Goal: Complete application form: Complete application form

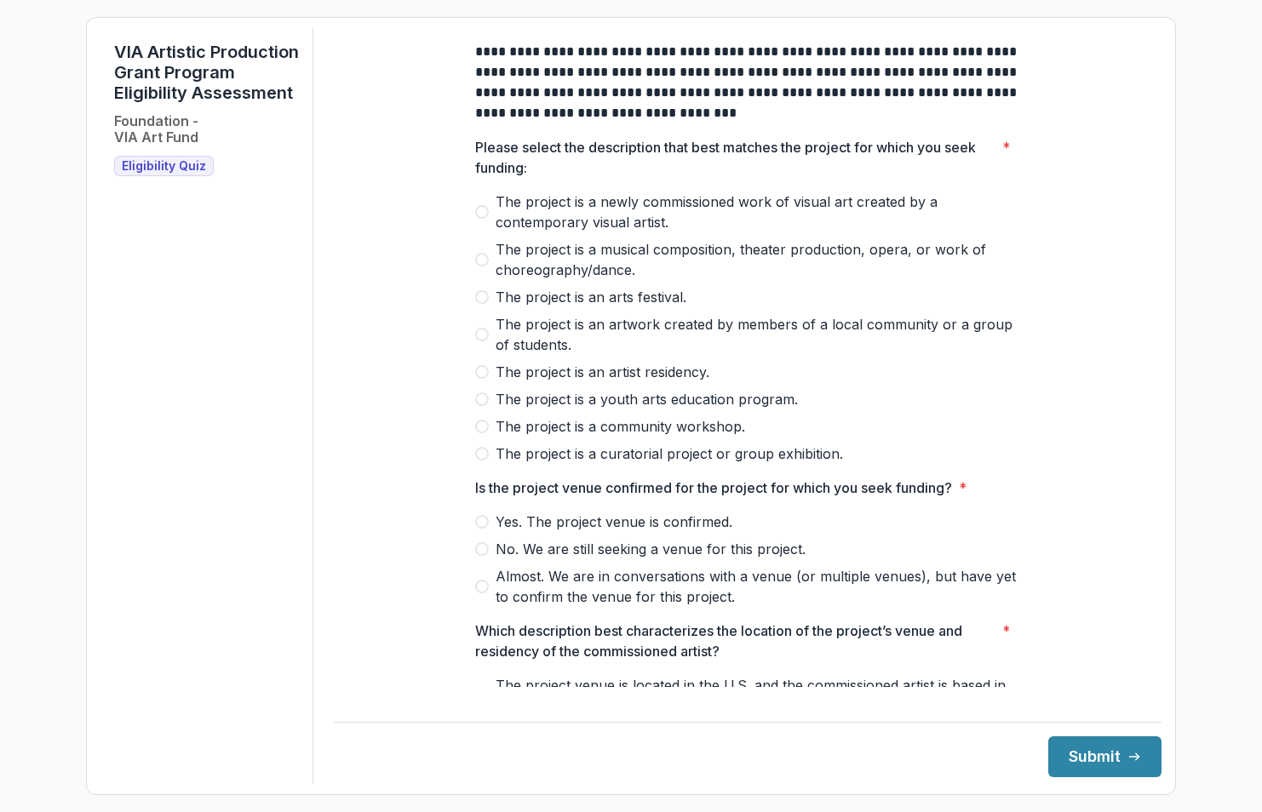
click at [570, 307] on span "The project is an arts festival." at bounding box center [591, 297] width 191 height 20
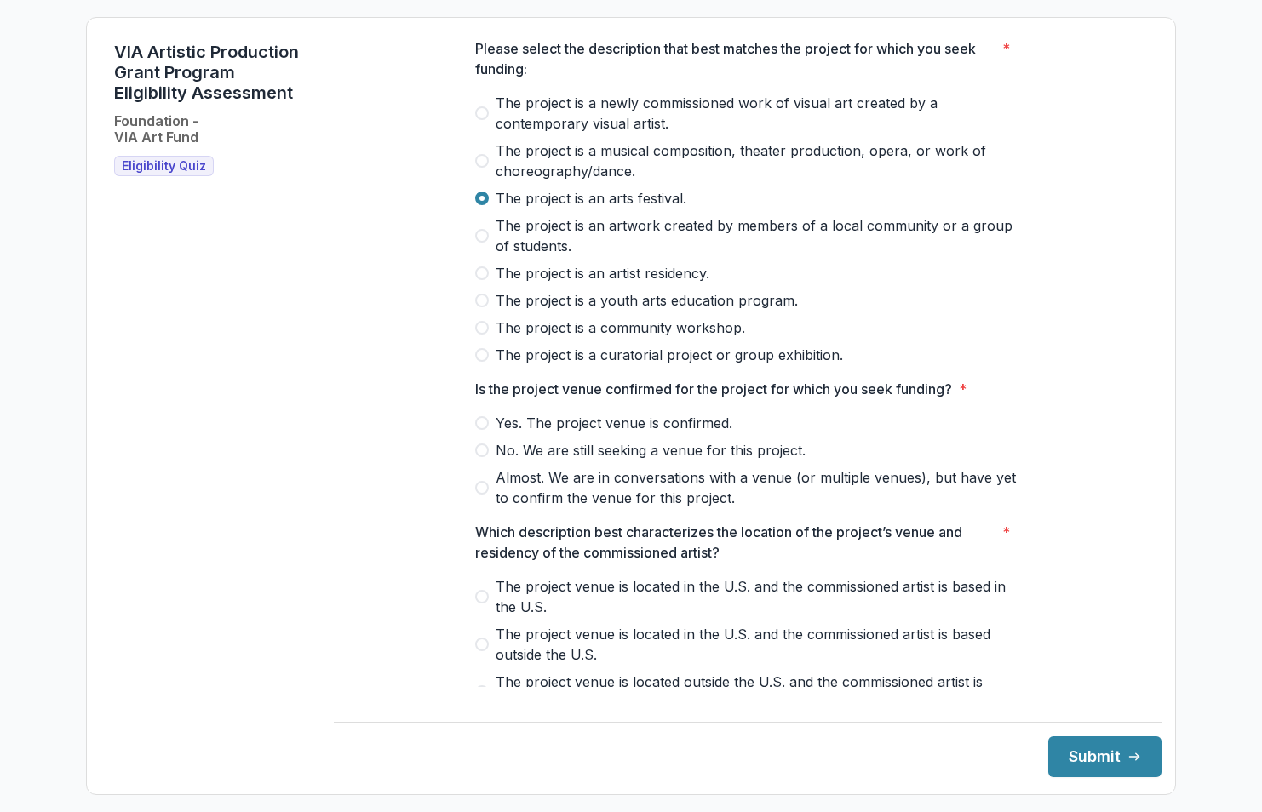
scroll to position [85, 0]
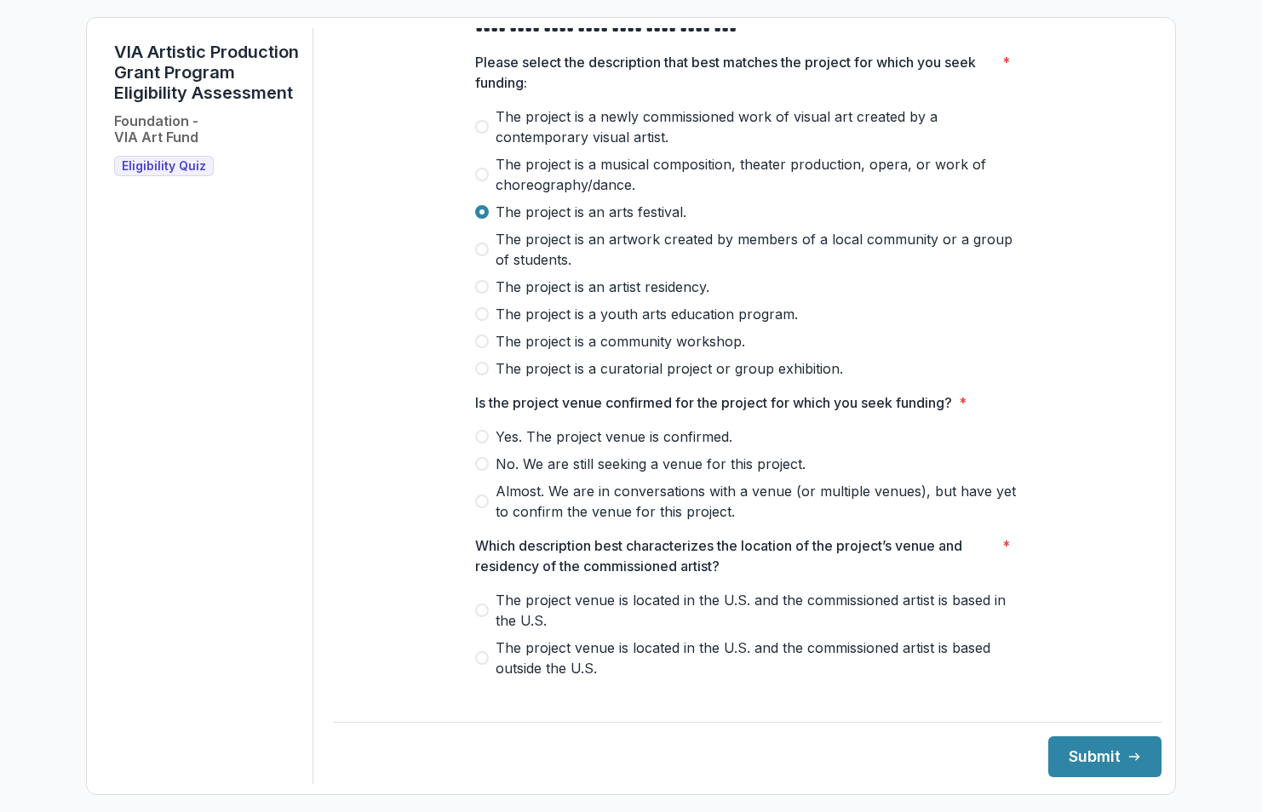
click at [562, 447] on span "Yes. The project venue is confirmed." at bounding box center [614, 437] width 237 height 20
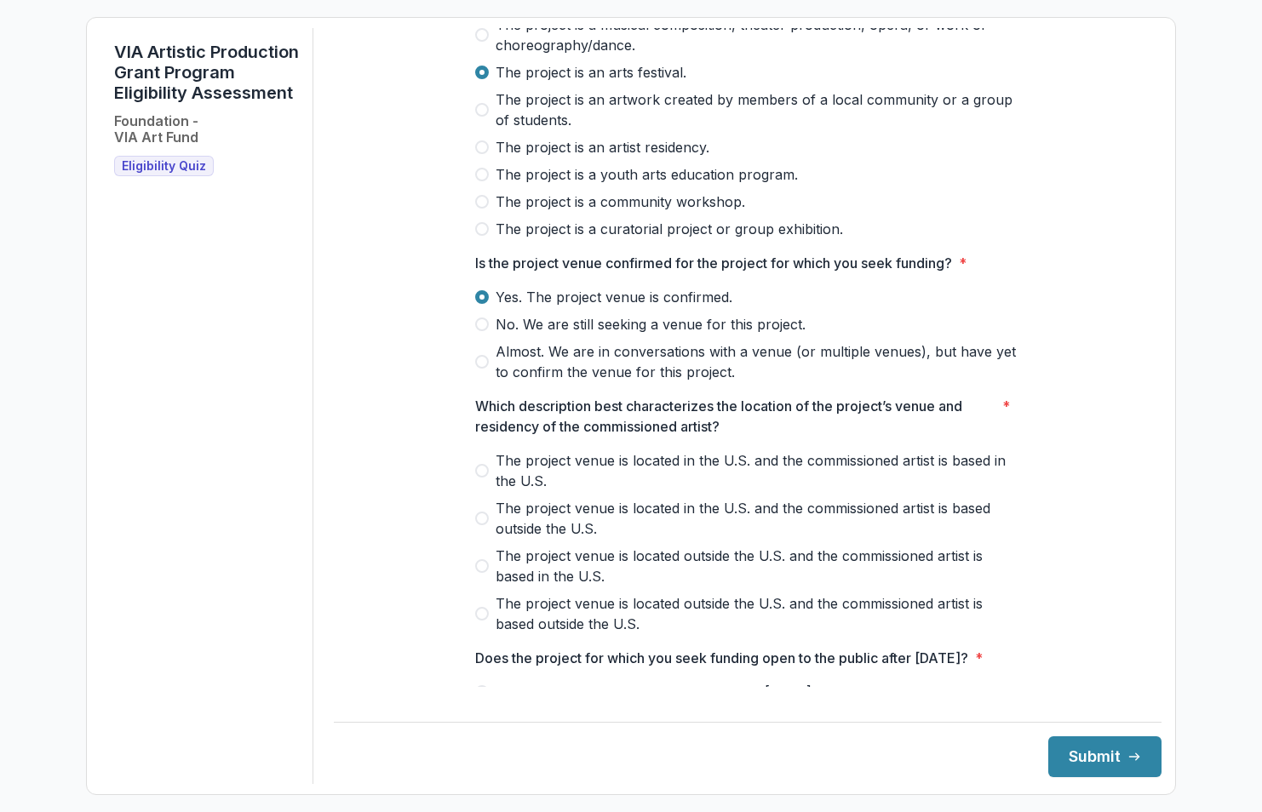
scroll to position [255, 0]
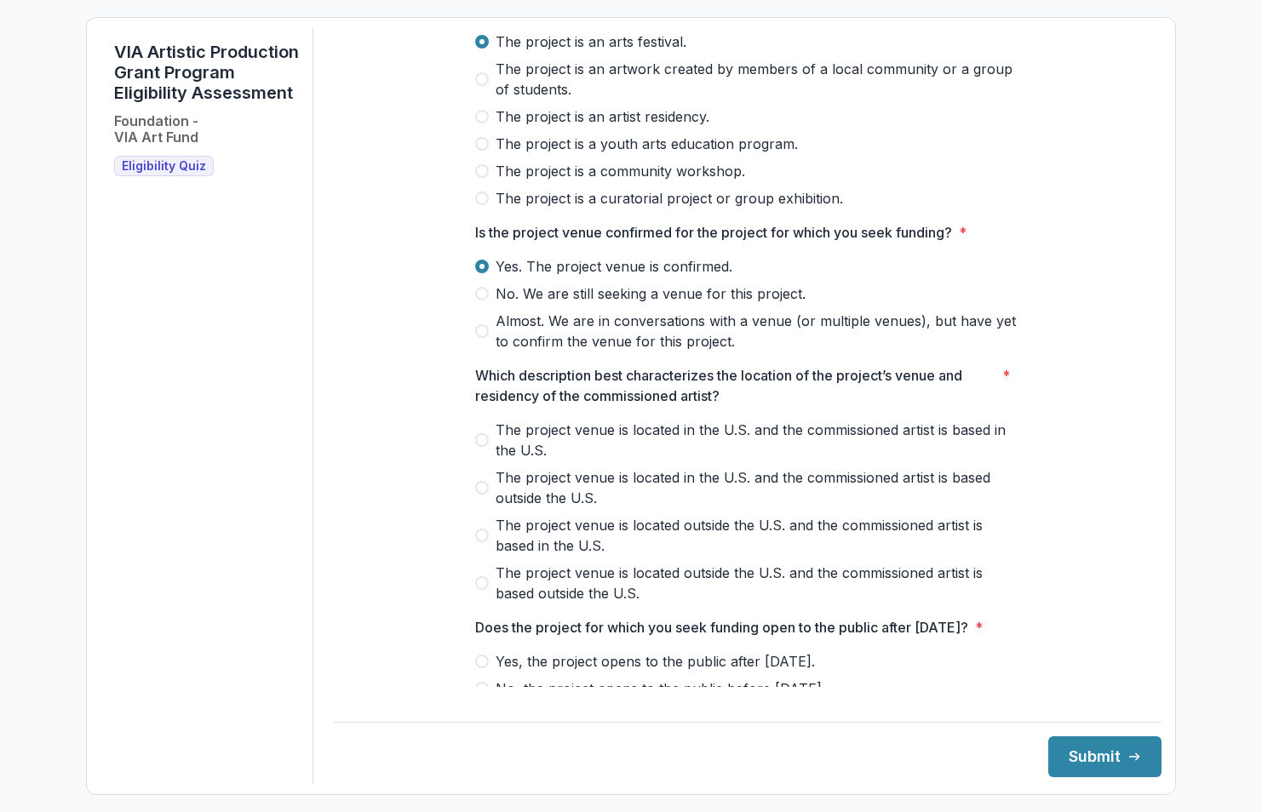
click at [673, 454] on span "The project venue is located in the U.S. and the commissioned artist is based i…" at bounding box center [758, 440] width 524 height 41
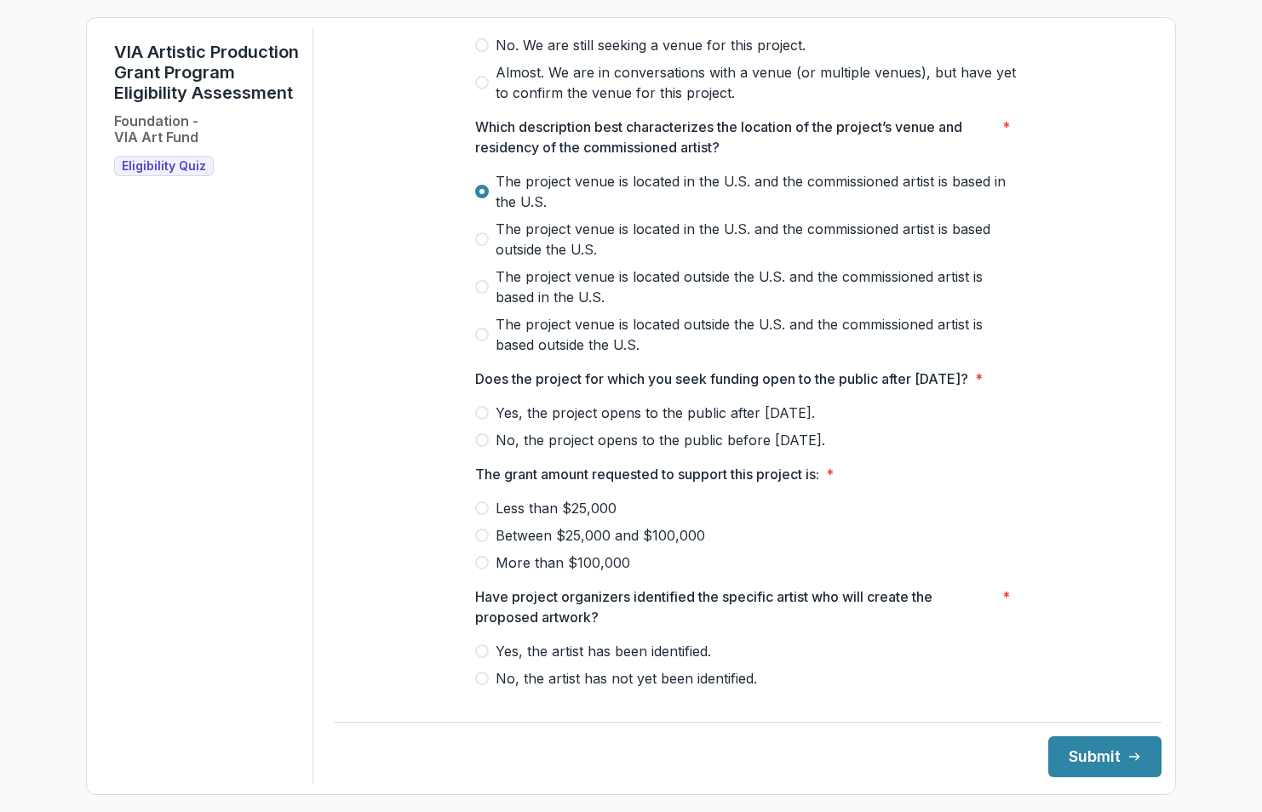
scroll to position [511, 0]
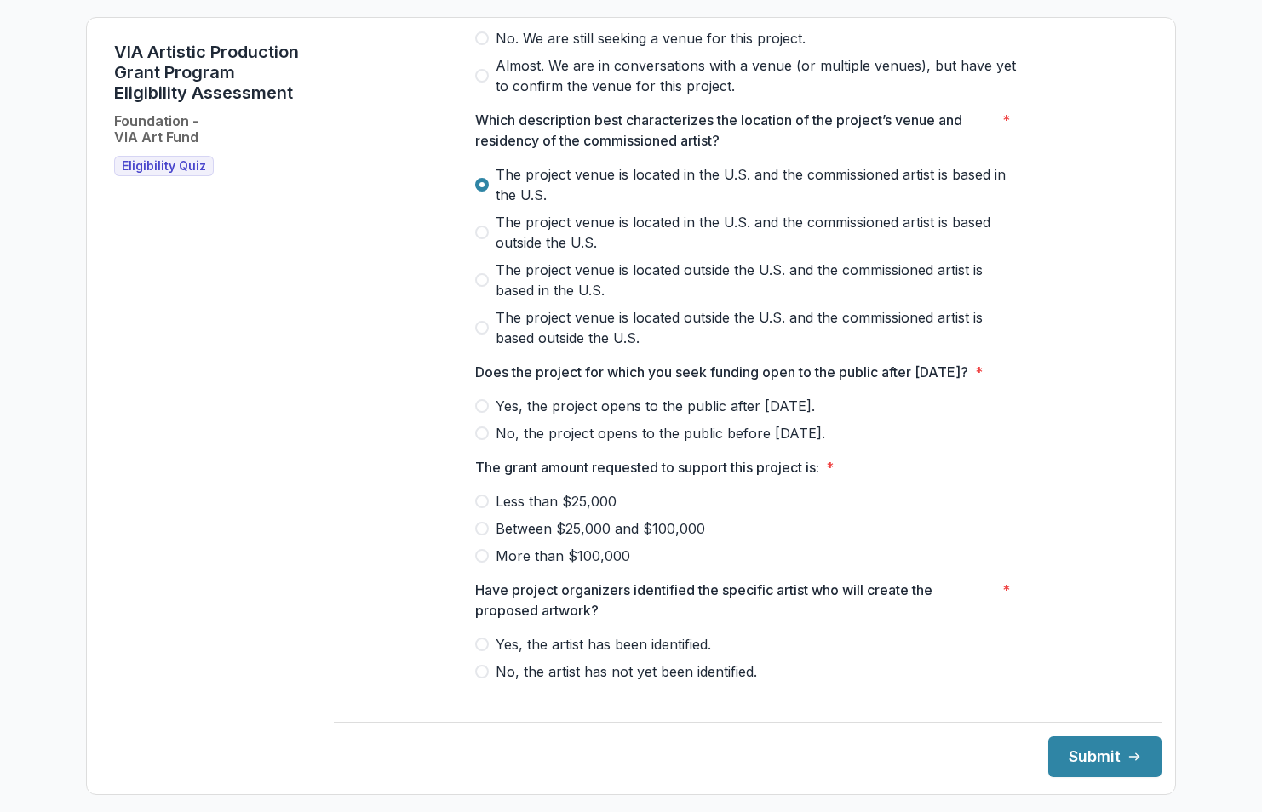
click at [557, 416] on span "Yes, the project opens to the public after [DATE]." at bounding box center [655, 406] width 319 height 20
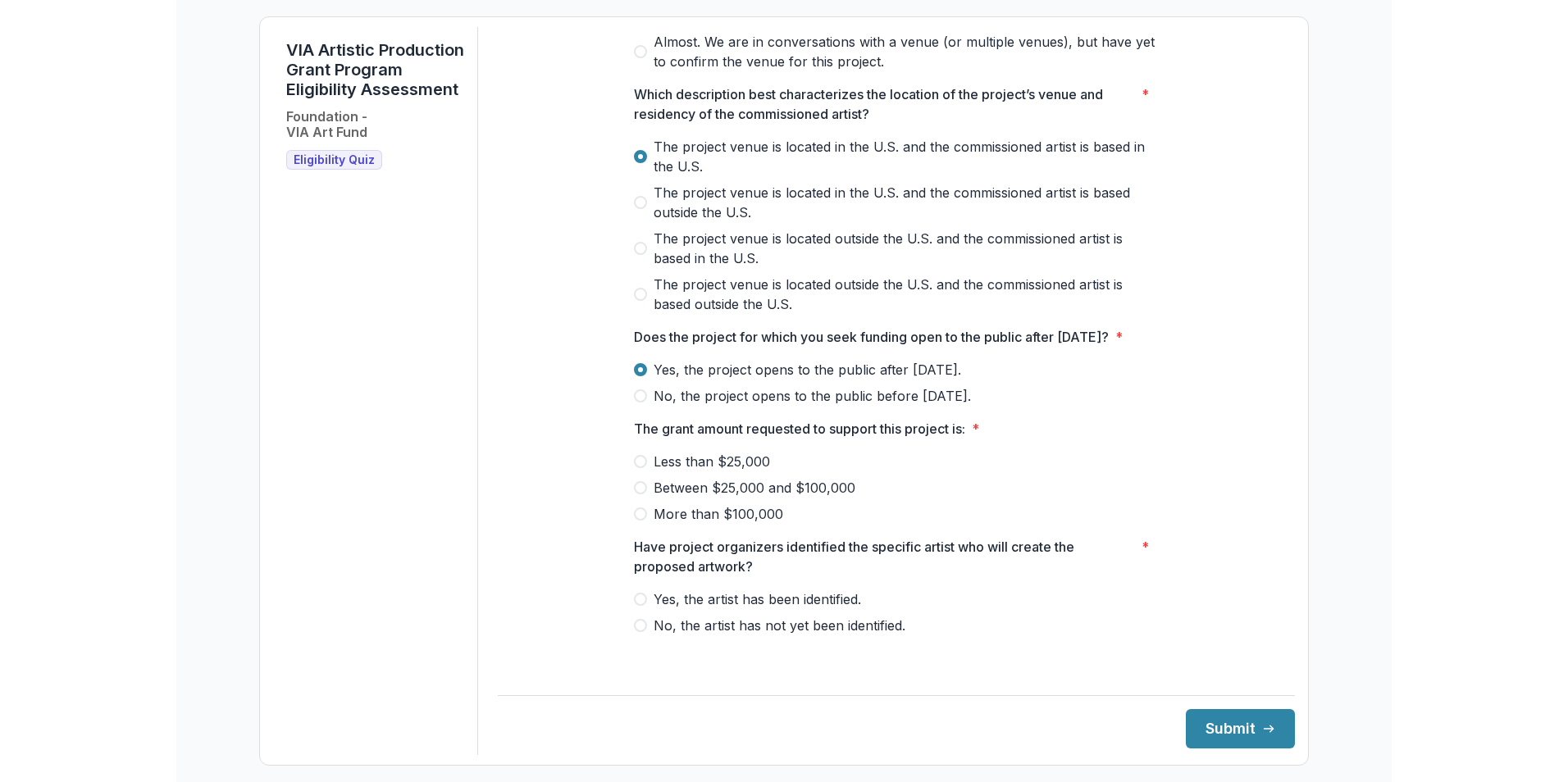
scroll to position [533, 0]
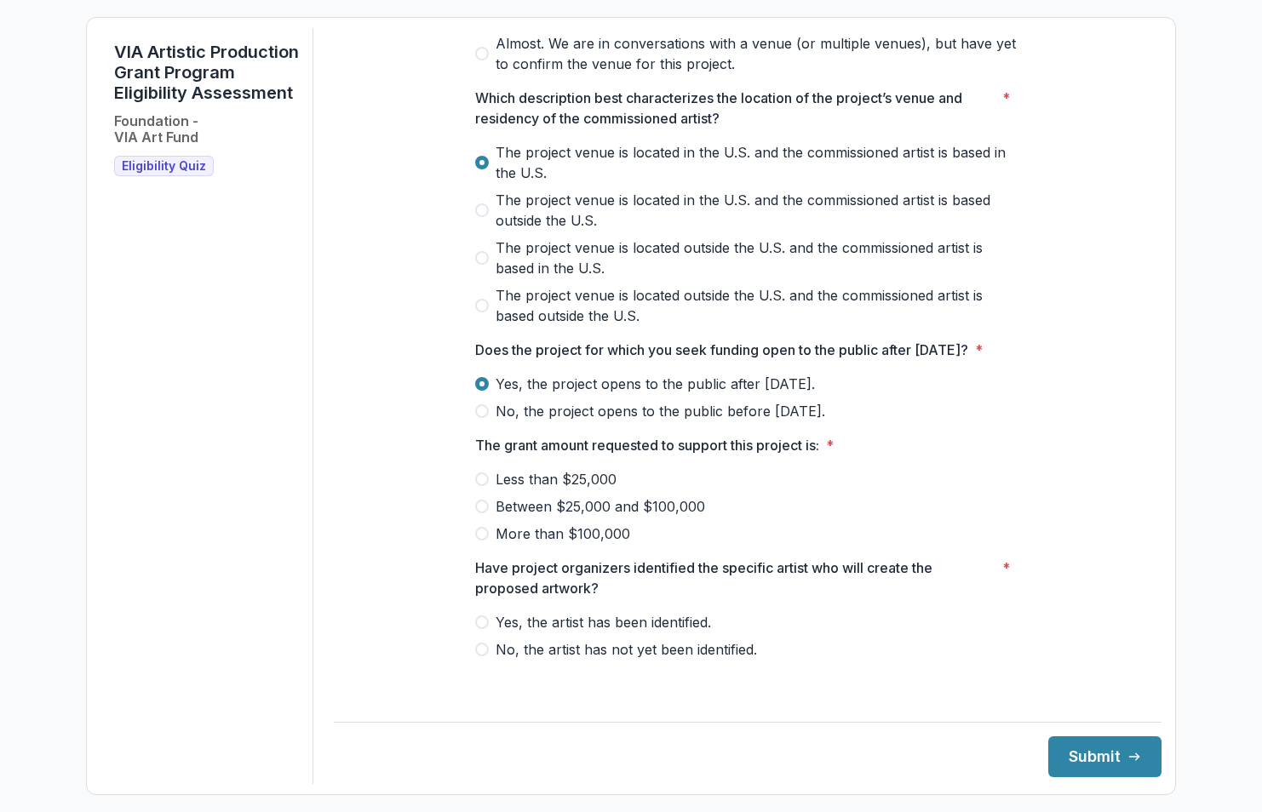
click at [609, 516] on span "Between $25,000 and $100,000" at bounding box center [600, 506] width 209 height 20
click at [630, 633] on span "Yes, the artist has been identified." at bounding box center [603, 622] width 215 height 20
click at [1085, 775] on button "Submit" at bounding box center [1104, 756] width 113 height 41
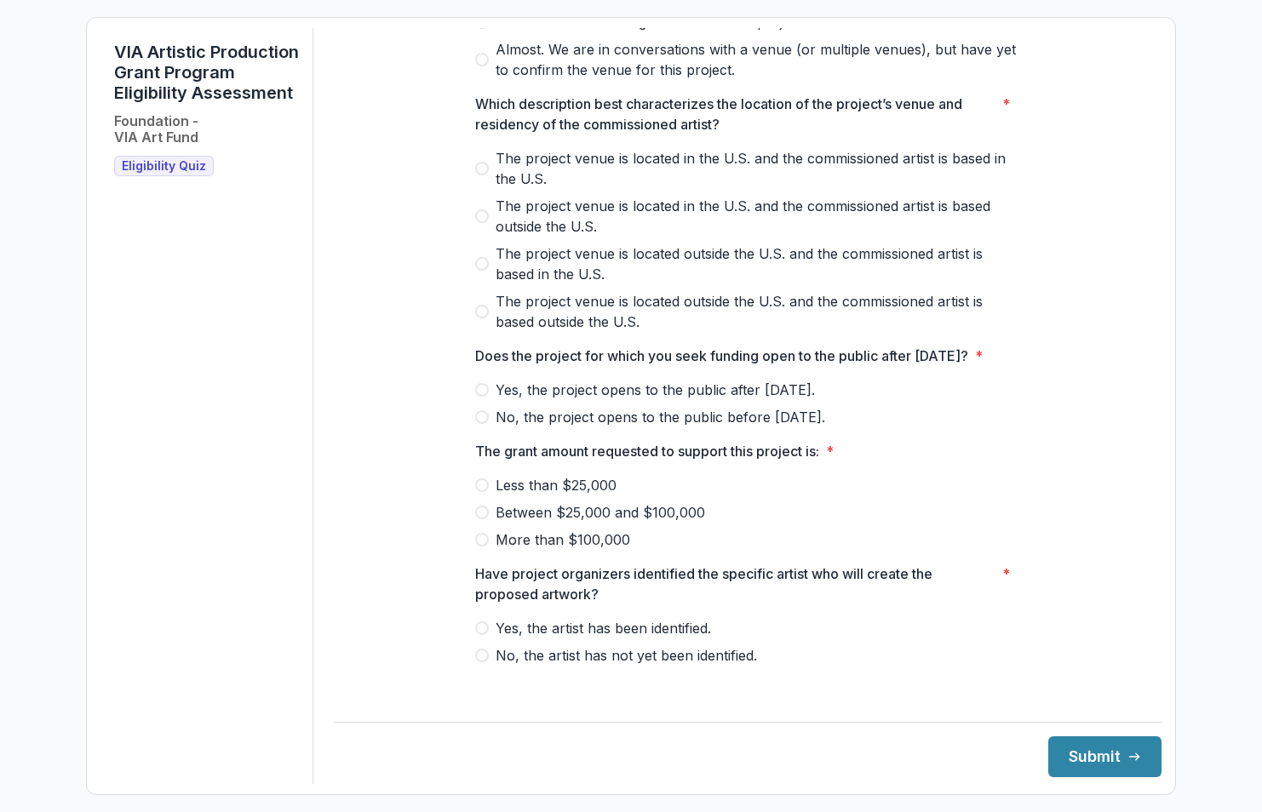
scroll to position [553, 0]
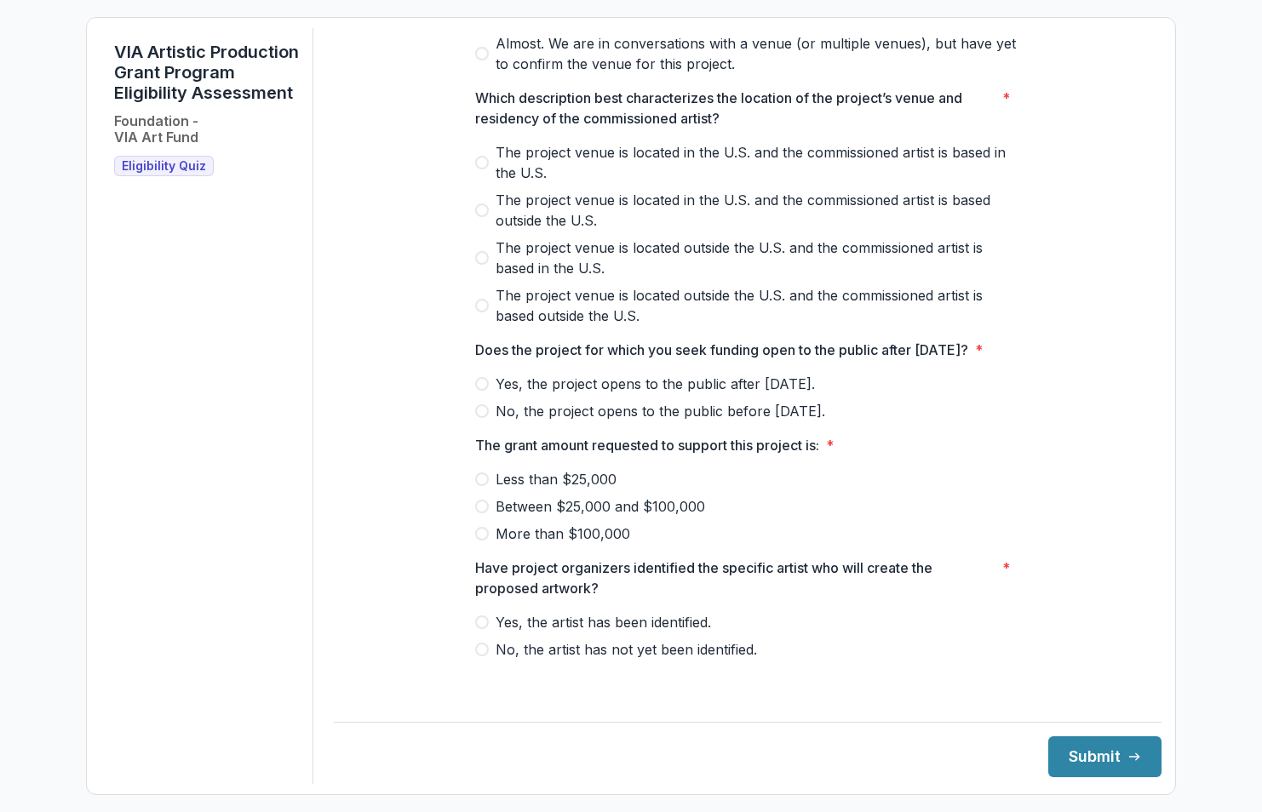
click at [641, 394] on span "Yes, the project opens to the public after [DATE]." at bounding box center [655, 384] width 319 height 20
click at [545, 513] on span "Between $25,000 and $100,000" at bounding box center [600, 506] width 209 height 20
click at [604, 633] on span "Yes, the artist has been identified." at bounding box center [603, 622] width 215 height 20
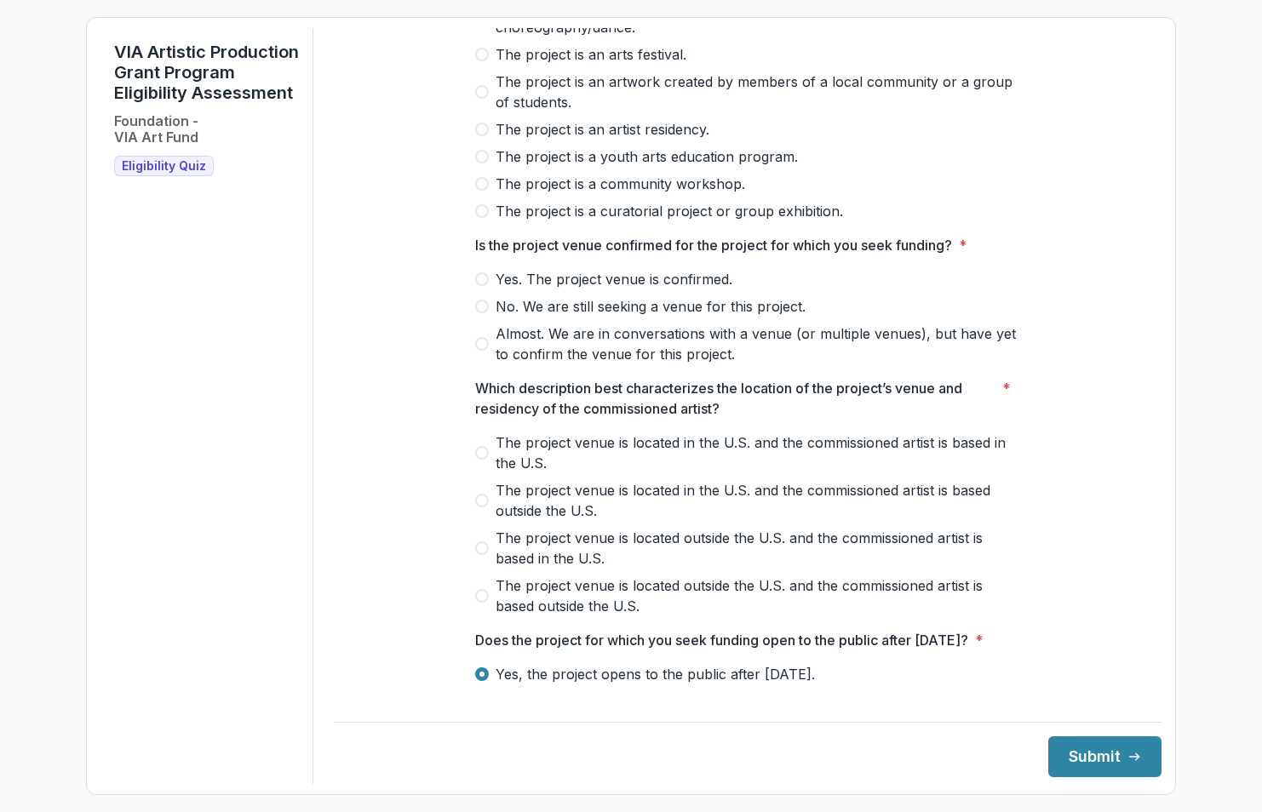
scroll to position [213, 0]
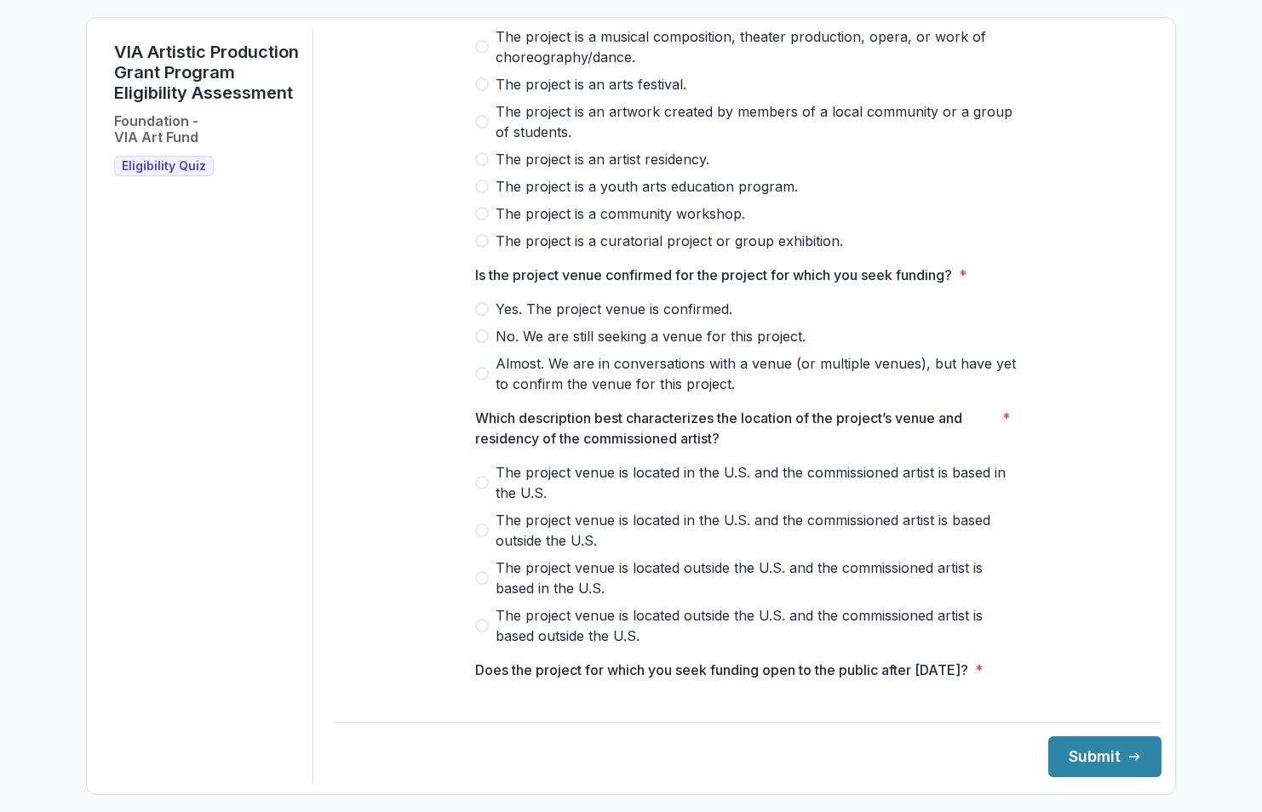
click at [490, 492] on label "The project venue is located in the U.S. and the commissioned artist is based i…" at bounding box center [747, 482] width 545 height 41
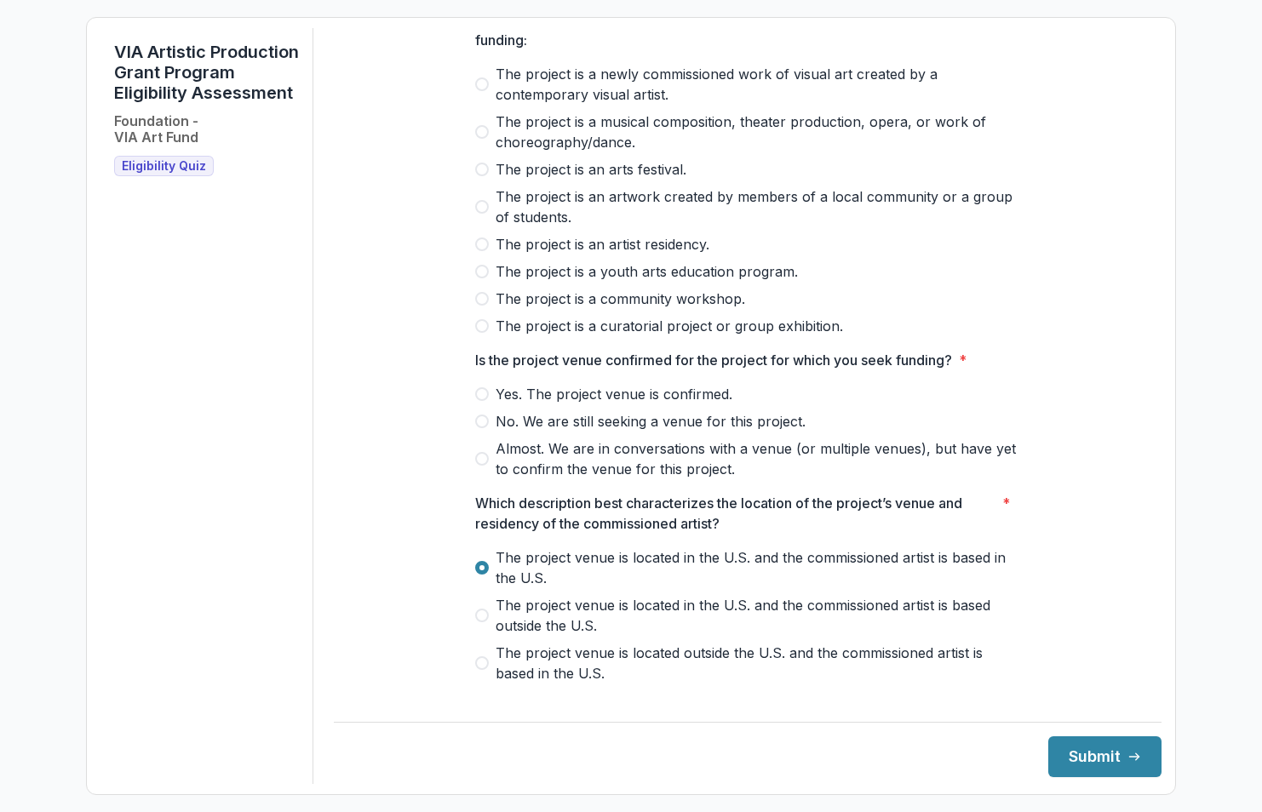
click at [490, 404] on label "Yes. The project venue is confirmed." at bounding box center [747, 394] width 545 height 20
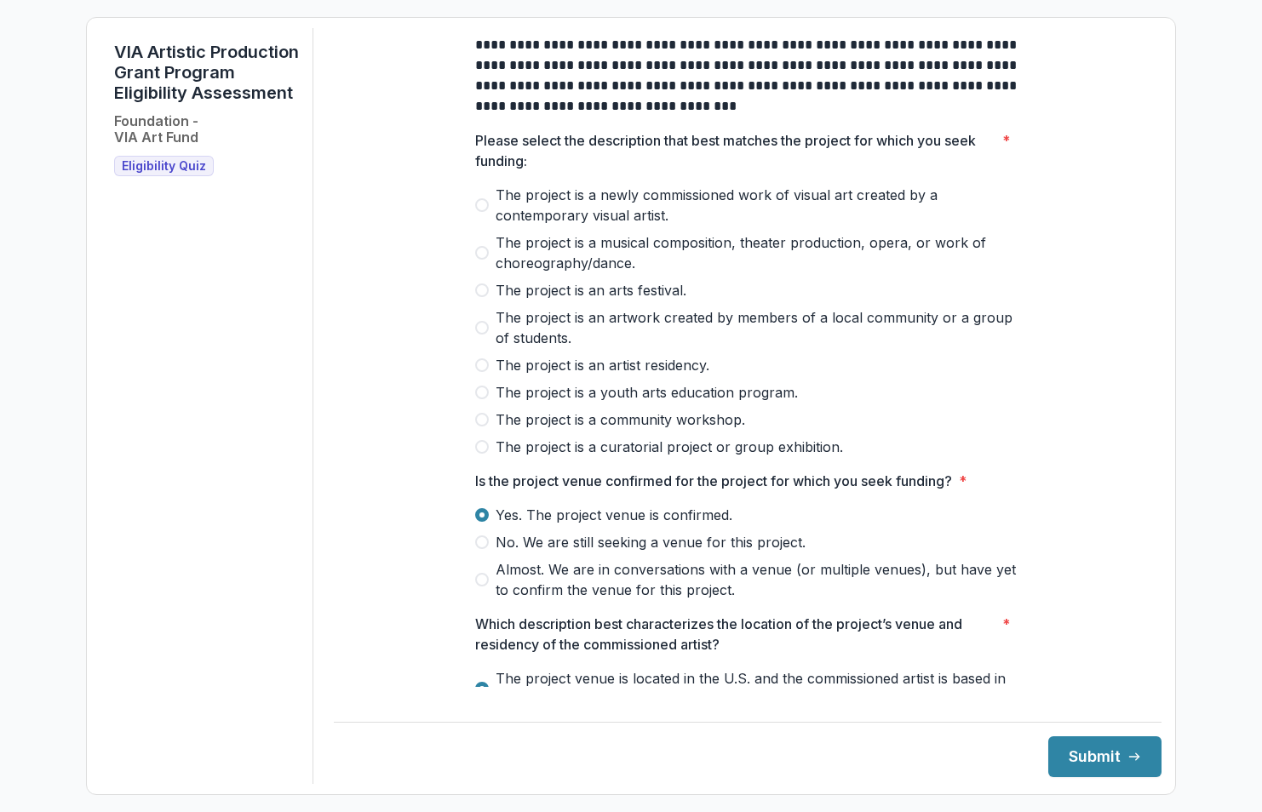
scroll to position [0, 0]
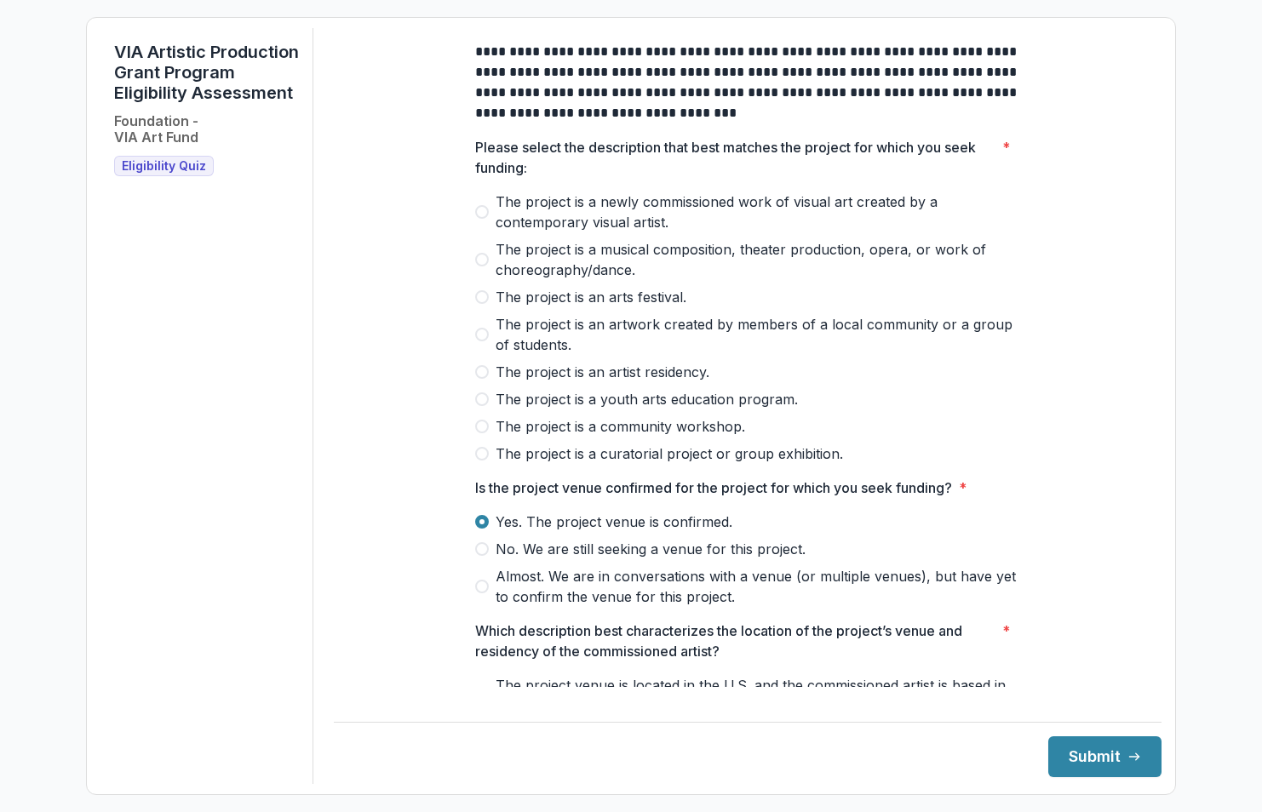
click at [509, 301] on div "The project is a newly commissioned work of visual art created by a contemporar…" at bounding box center [747, 328] width 545 height 272
drag, startPoint x: 509, startPoint y: 301, endPoint x: 501, endPoint y: 315, distance: 16.4
click at [501, 307] on span "The project is an arts festival." at bounding box center [591, 297] width 191 height 20
click at [1071, 752] on button "Submit" at bounding box center [1104, 756] width 113 height 41
click at [504, 324] on div "The project is a newly commissioned work of visual art created by a contemporar…" at bounding box center [747, 328] width 545 height 272
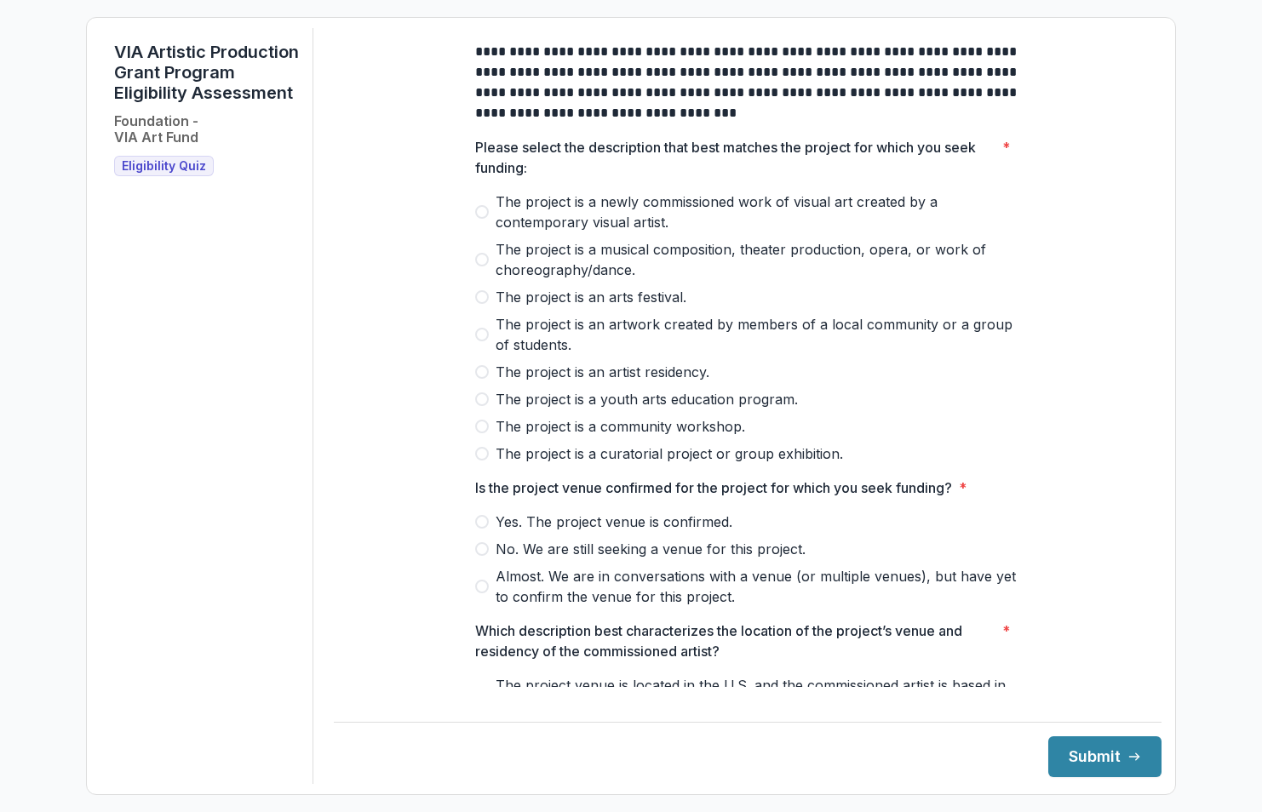
click at [496, 307] on span "The project is an arts festival." at bounding box center [591, 297] width 191 height 20
click at [513, 532] on span "Yes. The project venue is confirmed." at bounding box center [614, 522] width 237 height 20
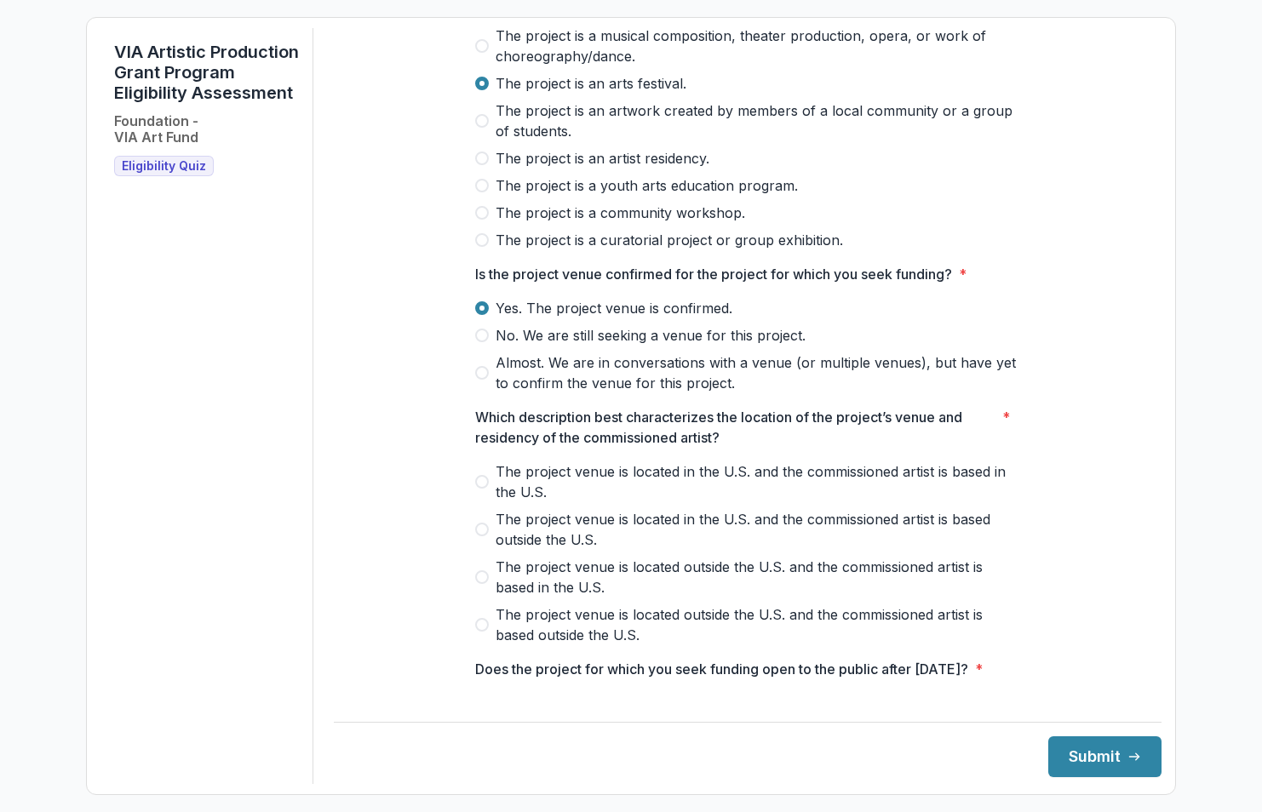
scroll to position [255, 0]
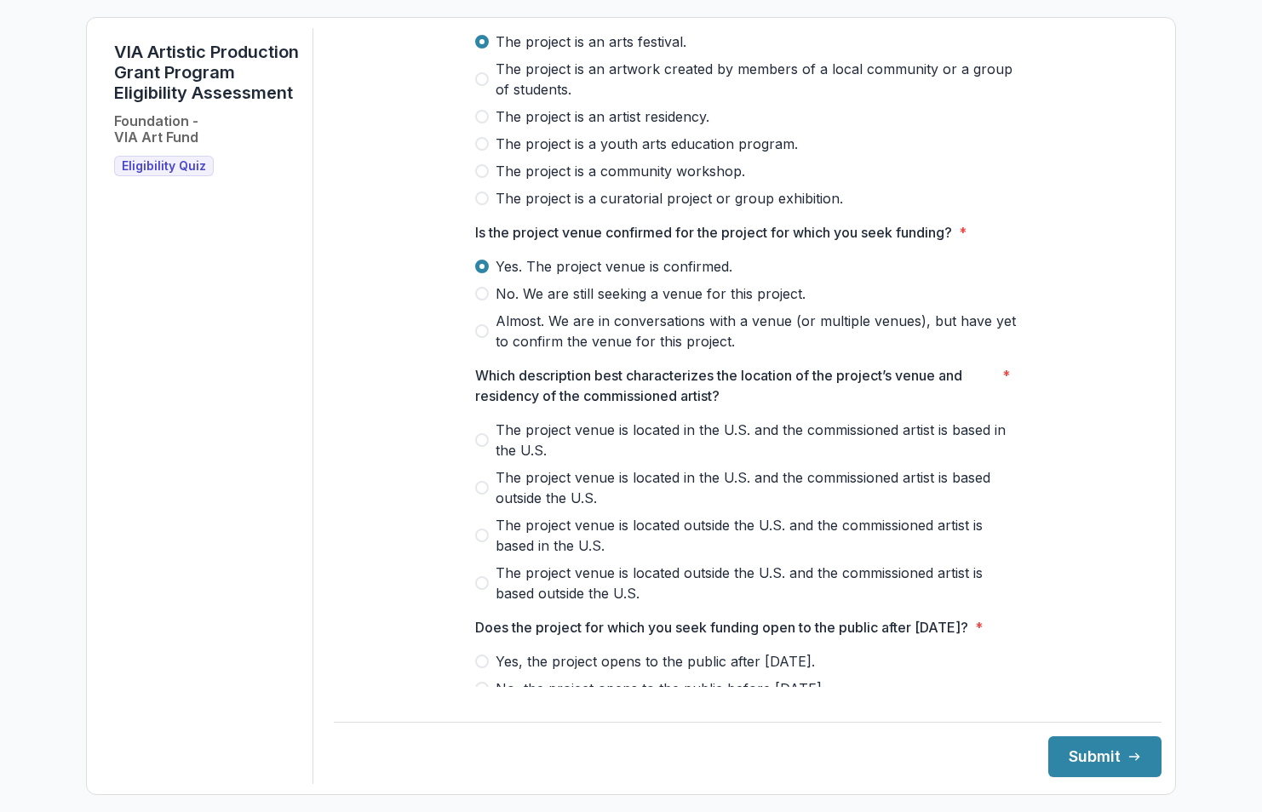
click at [529, 452] on span "The project venue is located in the U.S. and the commissioned artist is based i…" at bounding box center [758, 440] width 524 height 41
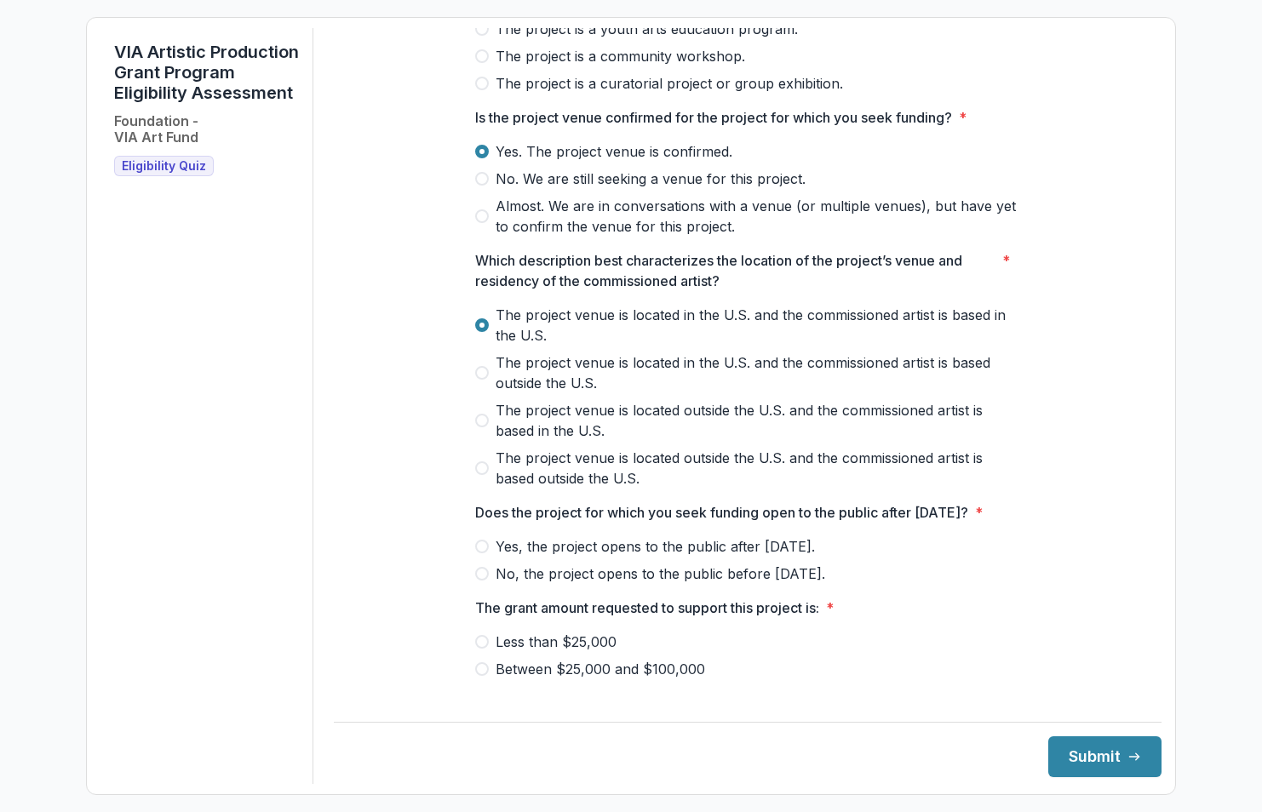
scroll to position [0, 0]
